Goal: Transaction & Acquisition: Purchase product/service

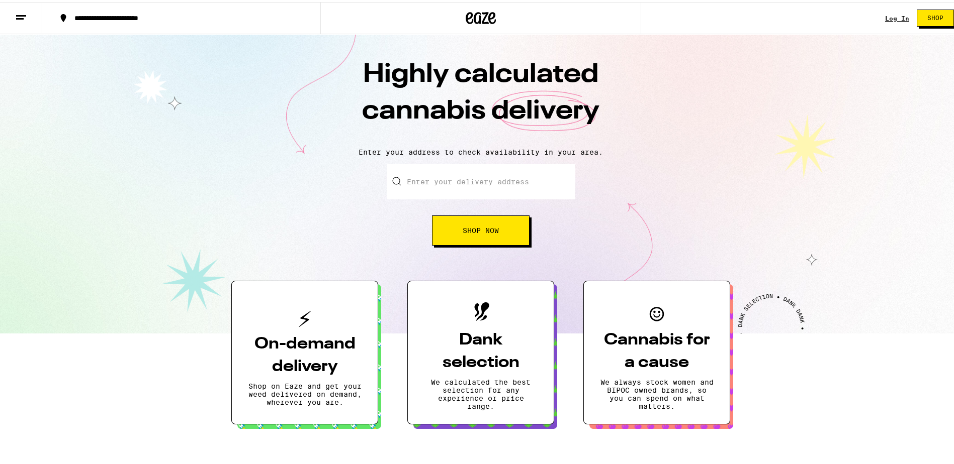
click at [898, 18] on div "Log In" at bounding box center [897, 16] width 24 height 7
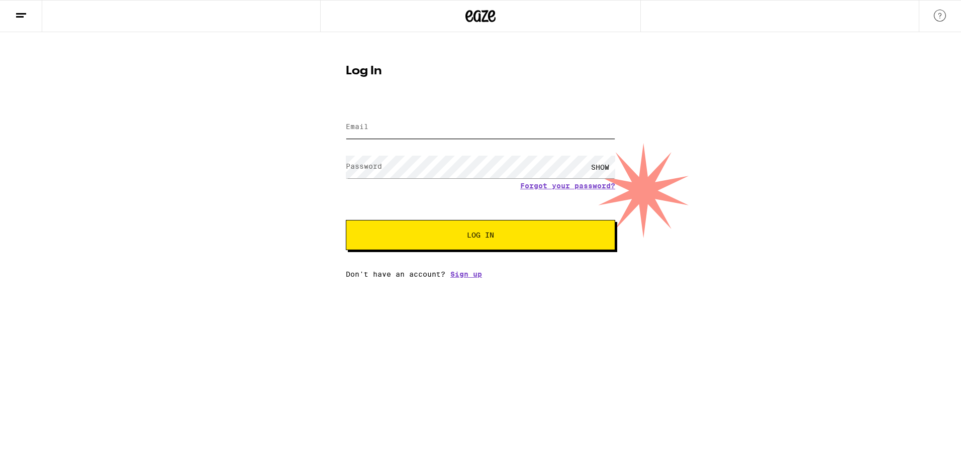
click at [442, 128] on input "Email" at bounding box center [480, 127] width 269 height 23
type input "[EMAIL_ADDRESS][DOMAIN_NAME]"
click at [585, 166] on div "SHOW" at bounding box center [600, 167] width 30 height 23
click at [548, 233] on span "Log In" at bounding box center [481, 235] width 188 height 7
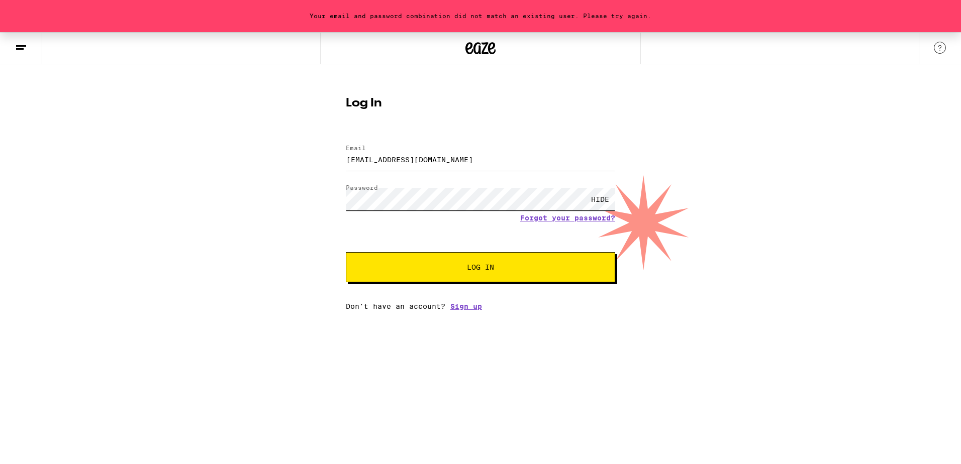
click at [292, 208] on div "Your email and password combination did not match an existing user. Please try …" at bounding box center [480, 171] width 961 height 278
click at [346, 252] on button "Log In" at bounding box center [480, 267] width 269 height 30
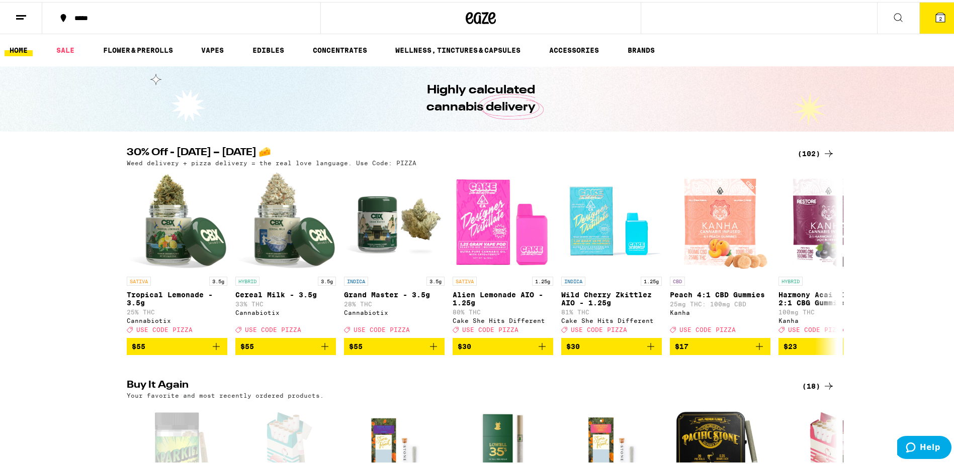
click at [805, 153] on div "(102)" at bounding box center [815, 152] width 37 height 12
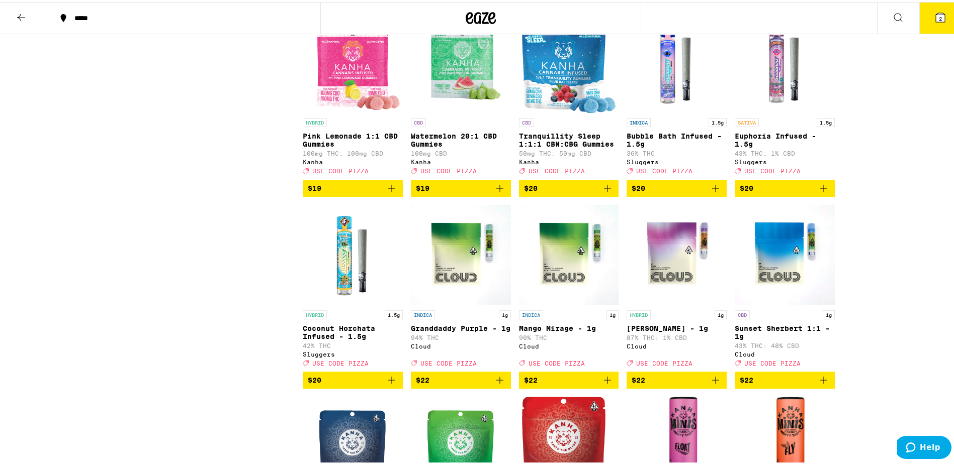
scroll to position [1860, 0]
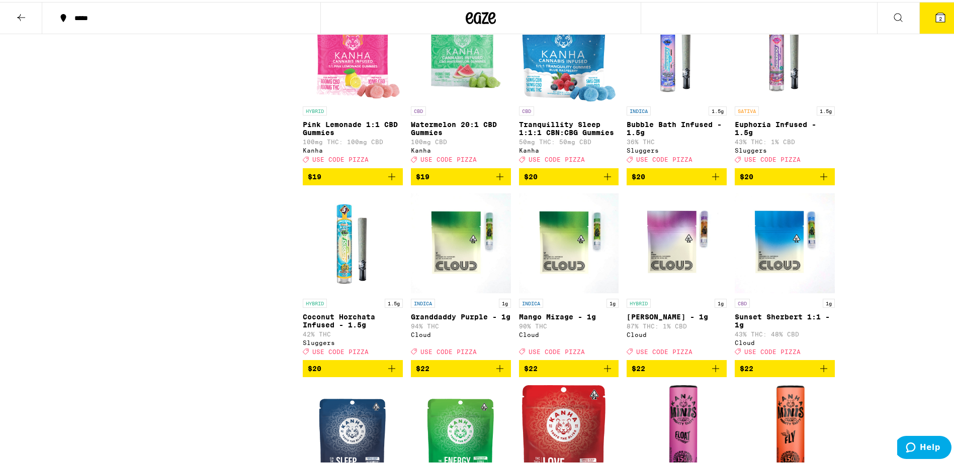
click at [821, 181] on icon "Add to bag" at bounding box center [823, 175] width 12 height 12
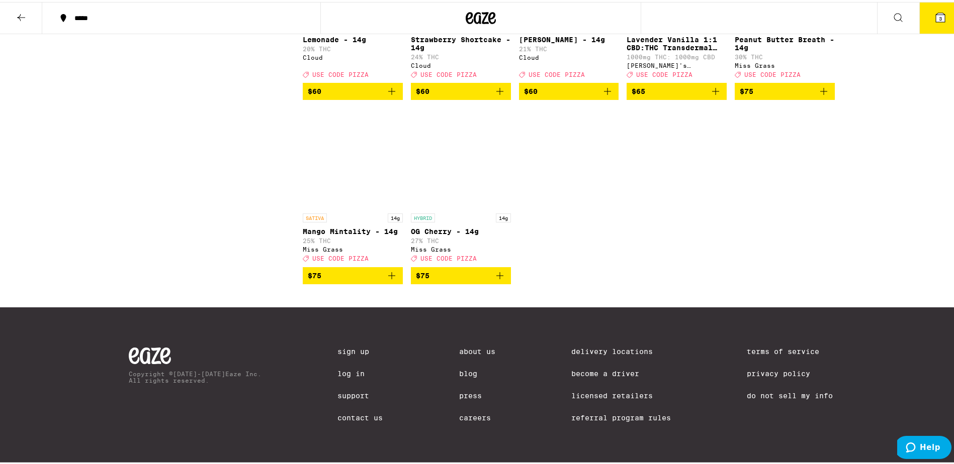
scroll to position [4020, 0]
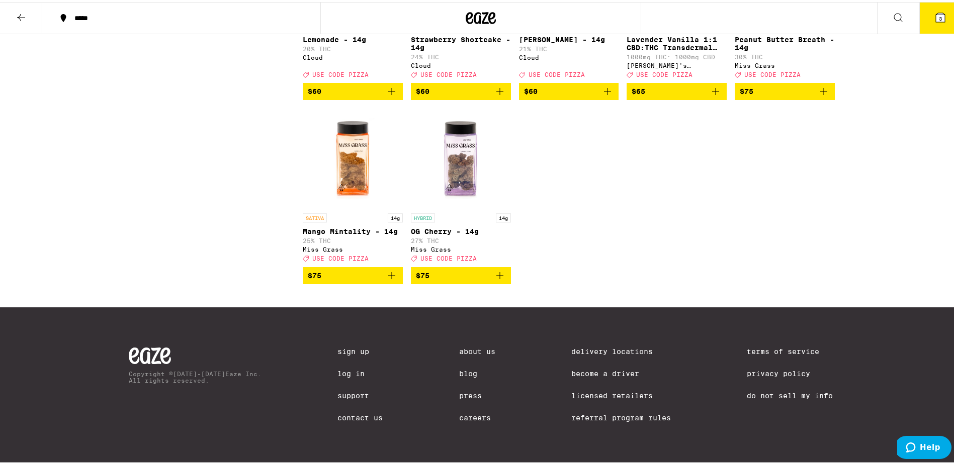
drag, startPoint x: 824, startPoint y: 274, endPoint x: 685, endPoint y: 264, distance: 139.6
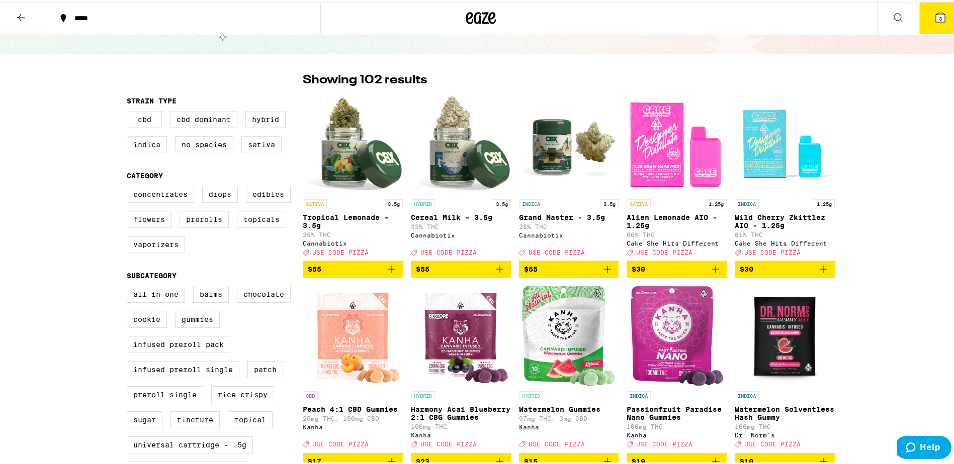
scroll to position [0, 0]
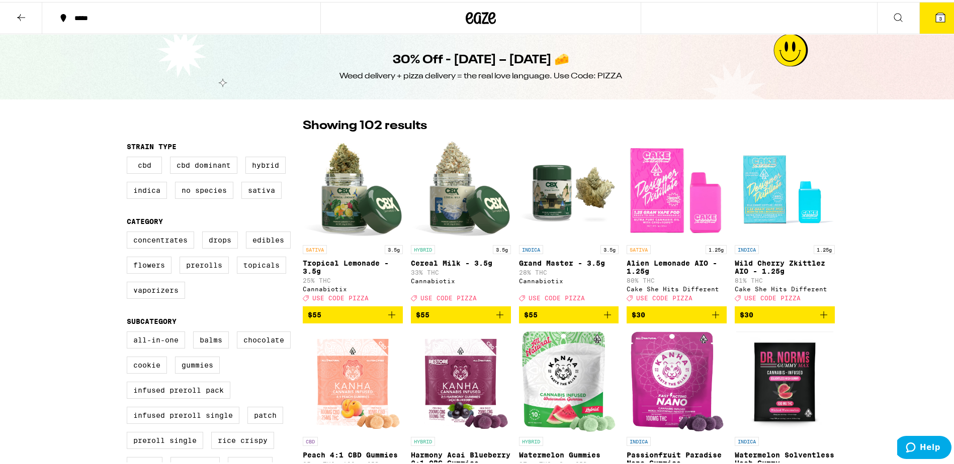
drag, startPoint x: 26, startPoint y: 12, endPoint x: 49, endPoint y: 24, distance: 26.5
click at [26, 12] on icon at bounding box center [21, 16] width 12 height 12
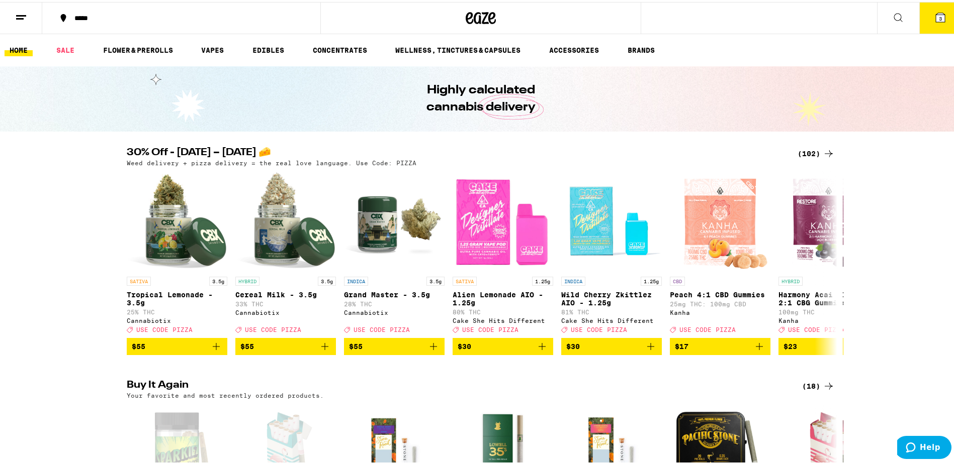
click at [210, 47] on link "VAPES" at bounding box center [212, 48] width 33 height 12
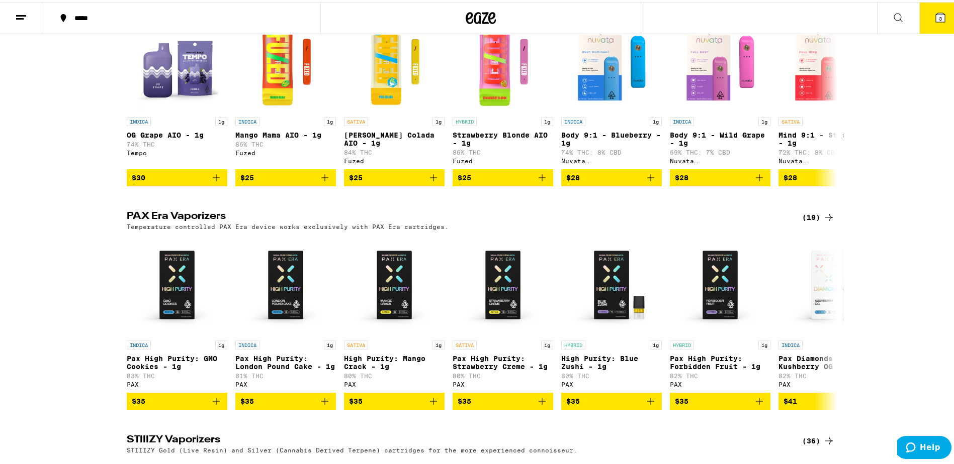
scroll to position [300, 0]
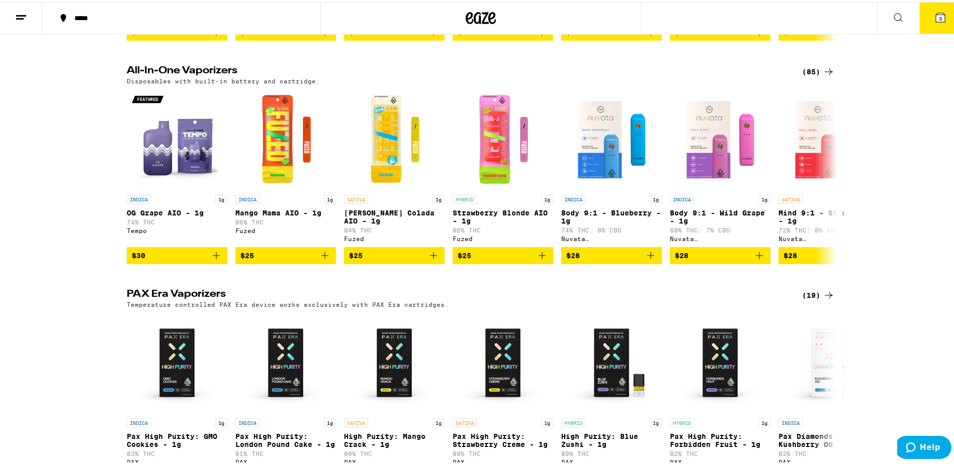
click at [822, 73] on icon at bounding box center [828, 70] width 12 height 12
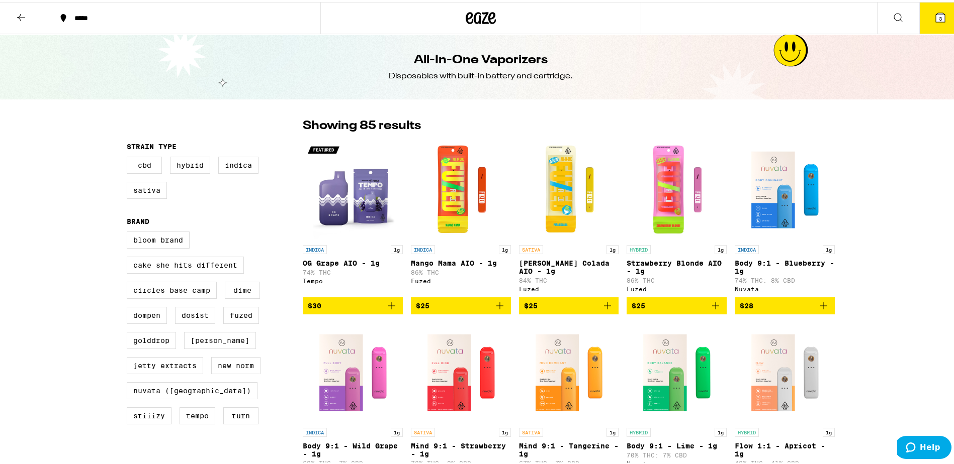
click at [12, 18] on button at bounding box center [21, 17] width 42 height 32
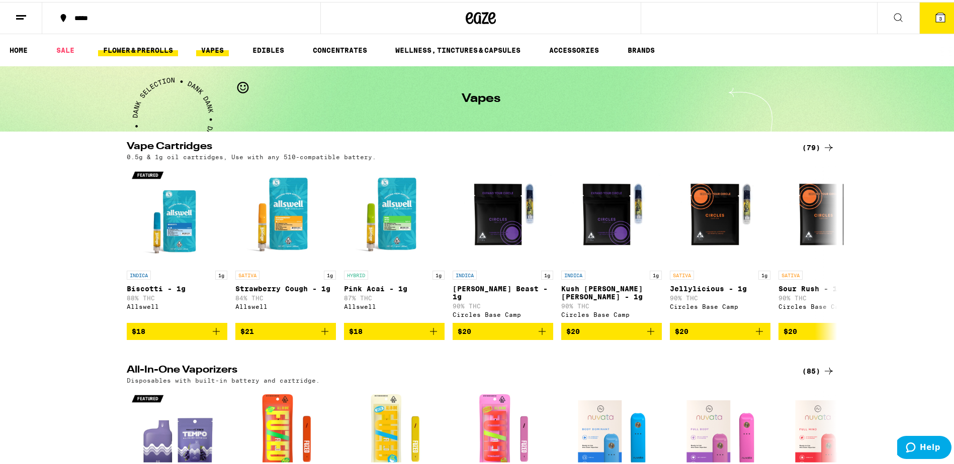
click at [124, 46] on link "FLOWER & PREROLLS" at bounding box center [138, 48] width 80 height 12
click at [67, 47] on link "SALE" at bounding box center [65, 48] width 28 height 12
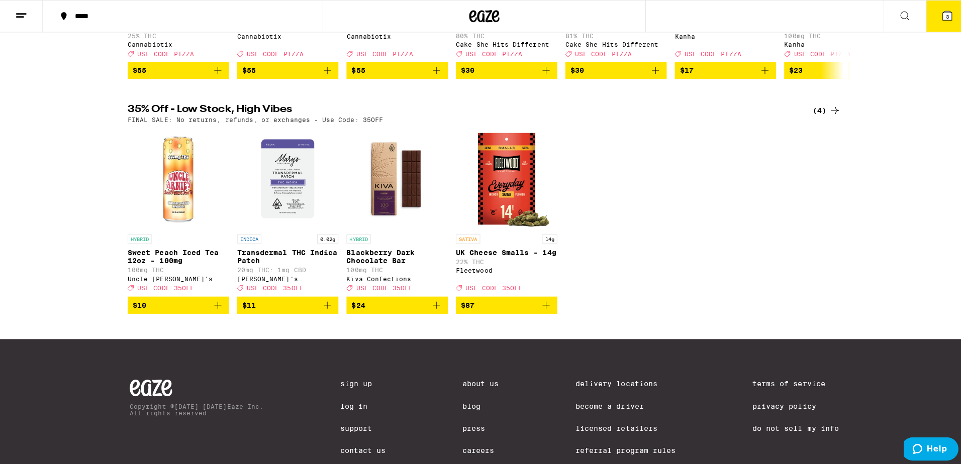
scroll to position [220, 0]
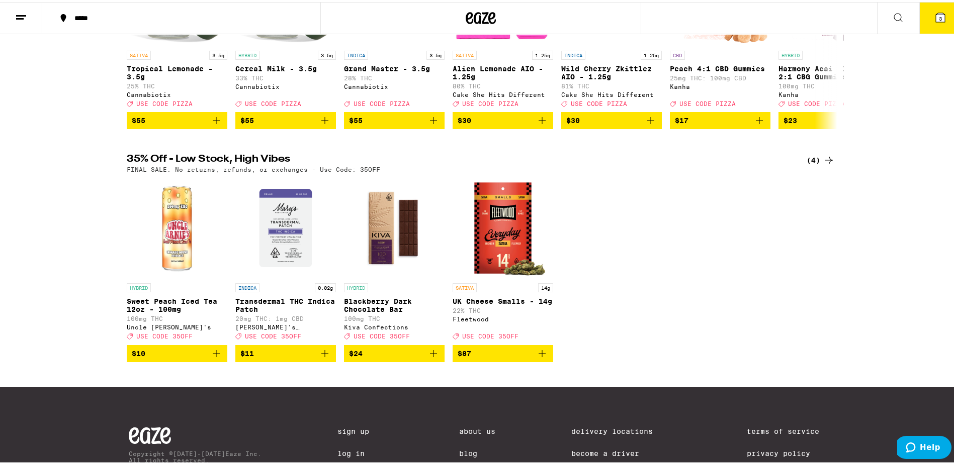
click at [929, 23] on button "3" at bounding box center [940, 16] width 42 height 31
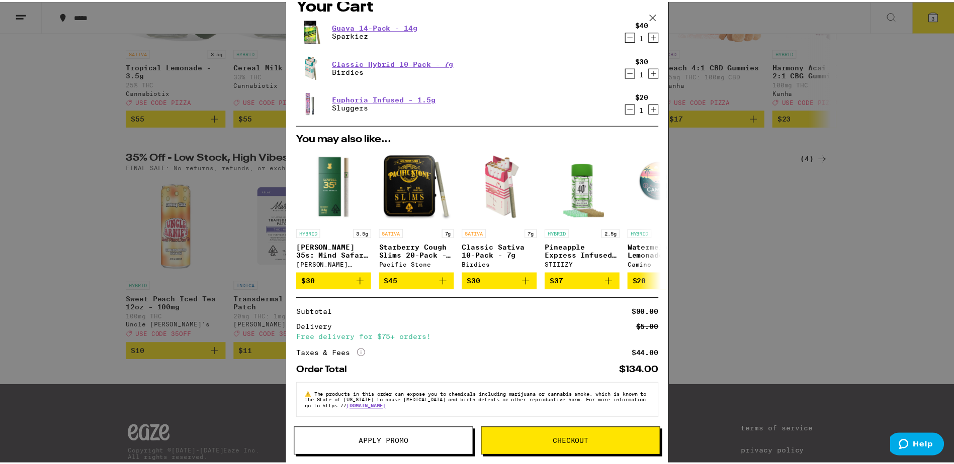
scroll to position [25, 0]
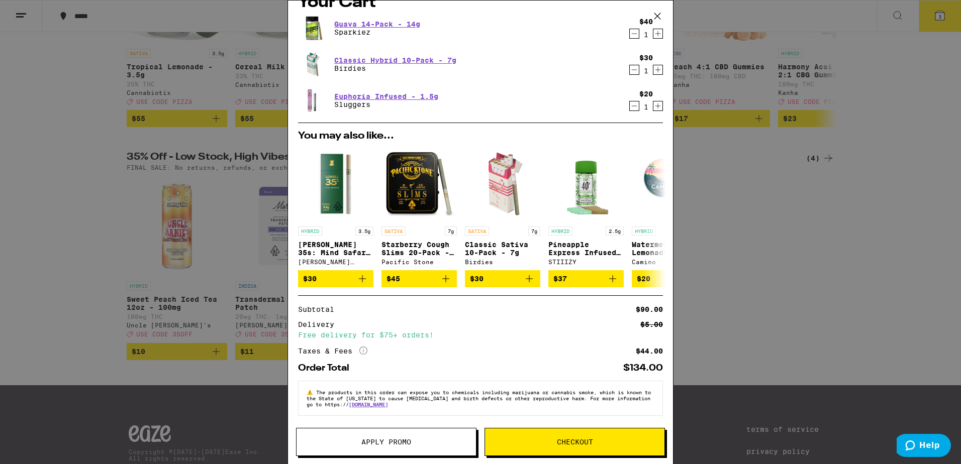
click at [850, 203] on div "Your Cart Guava 14-Pack - 14g Sparkiez $40 1 Classic Hybrid 10-Pack - 7g Birdie…" at bounding box center [480, 232] width 961 height 464
